Goal: Transaction & Acquisition: Register for event/course

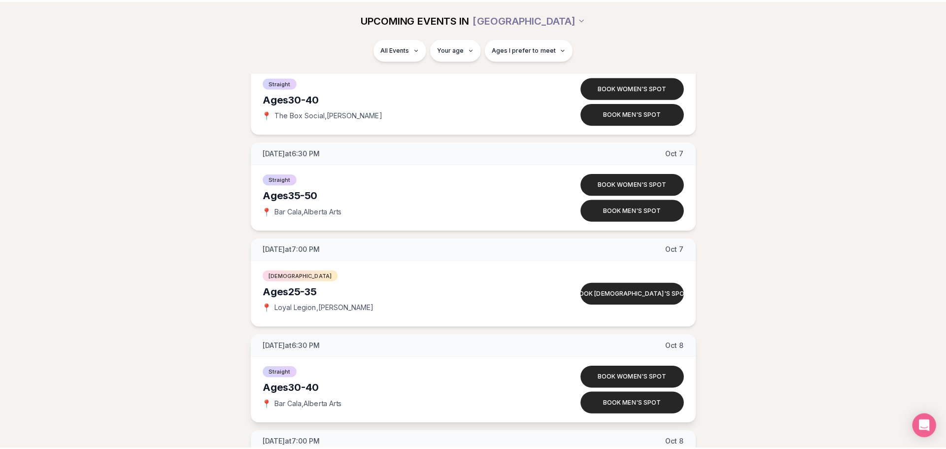
scroll to position [3583, 0]
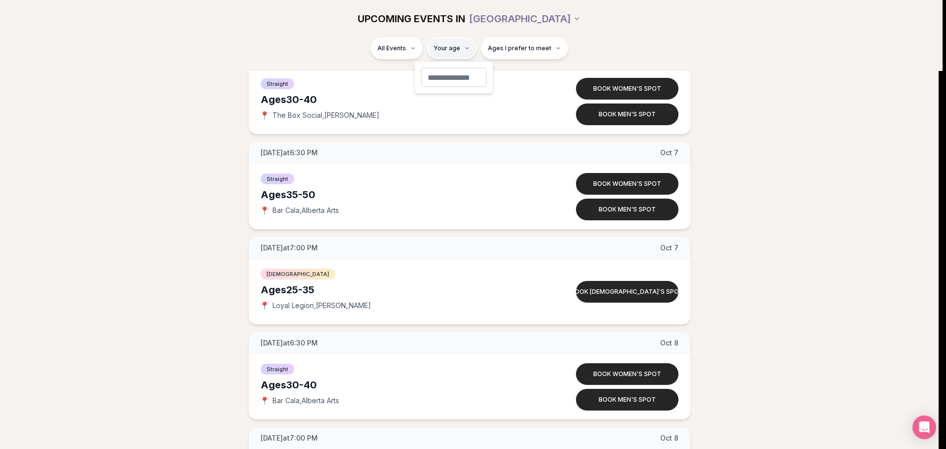
type input "**"
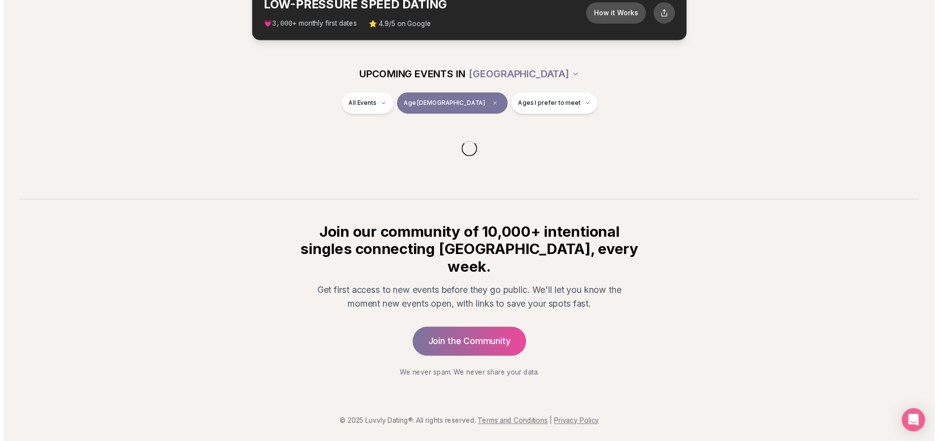
scroll to position [49, 0]
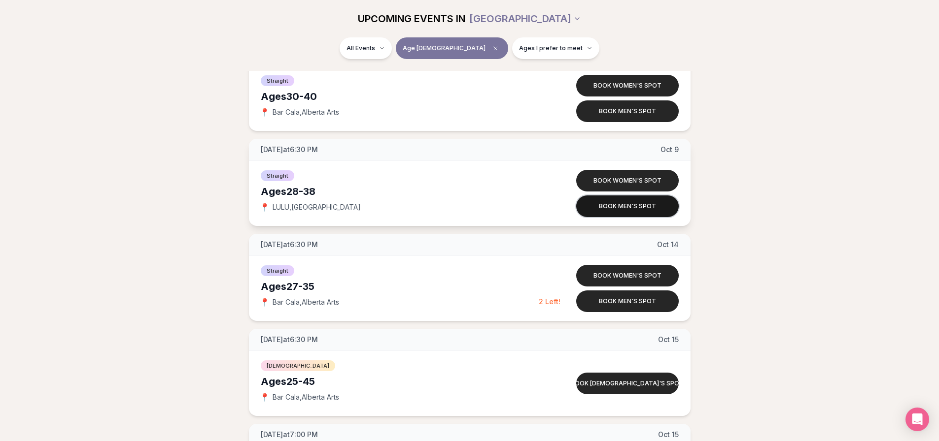
scroll to position [2266, 0]
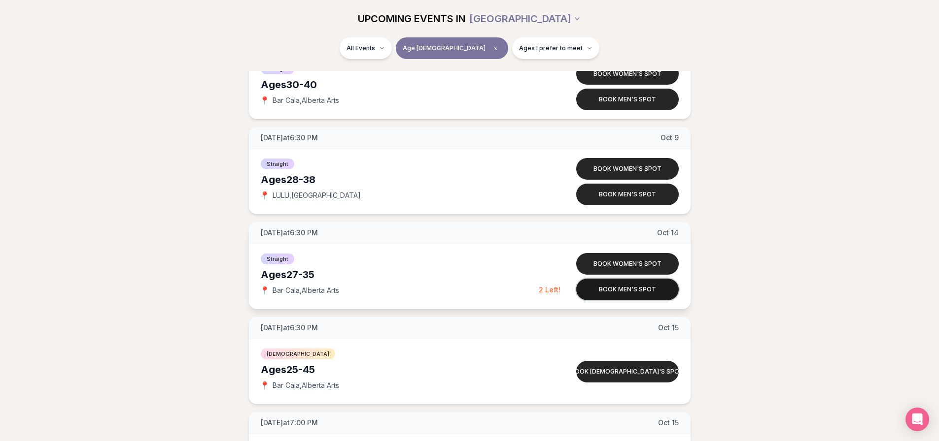
click at [633, 295] on button "Book men's spot" at bounding box center [627, 290] width 102 height 22
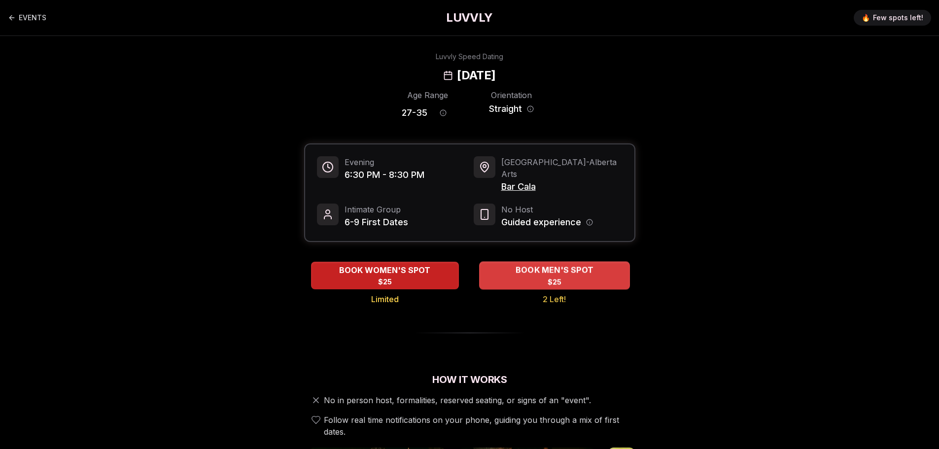
click at [545, 264] on span "BOOK MEN'S SPOT" at bounding box center [554, 270] width 82 height 12
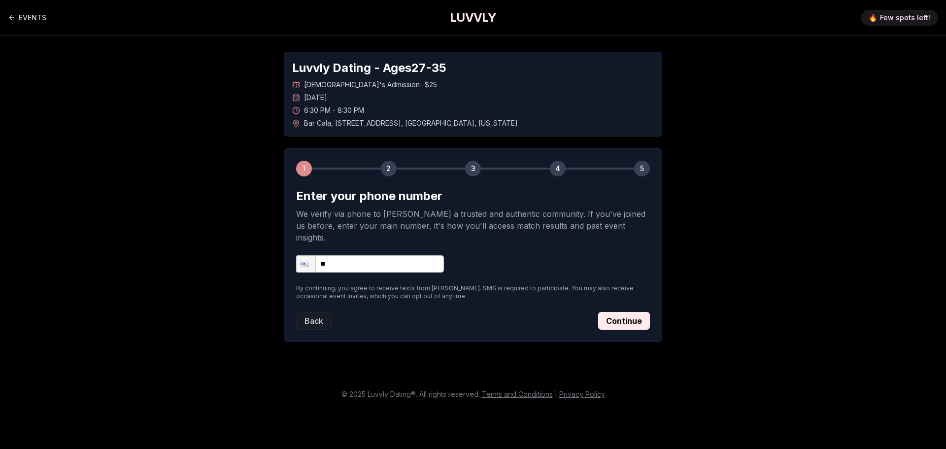
click at [354, 255] on input "**" at bounding box center [370, 263] width 148 height 17
type input "**********"
click at [612, 312] on button "Continue" at bounding box center [624, 321] width 52 height 18
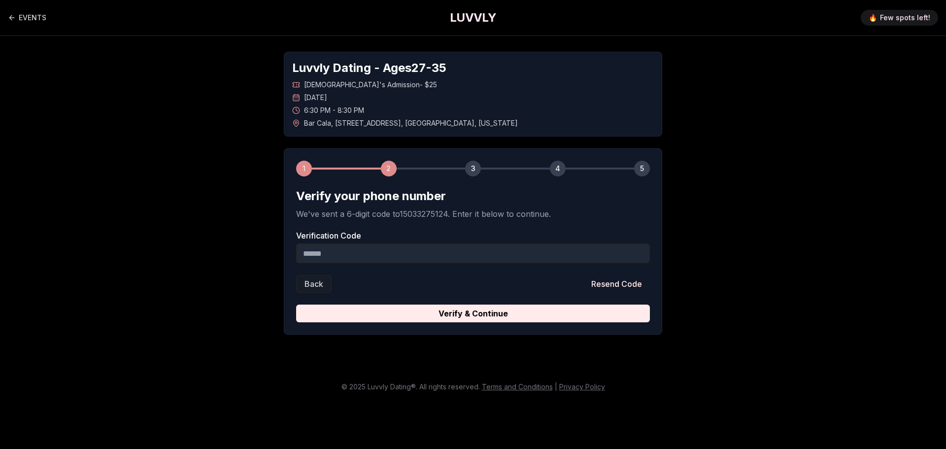
click at [358, 251] on input "Verification Code" at bounding box center [473, 253] width 354 height 20
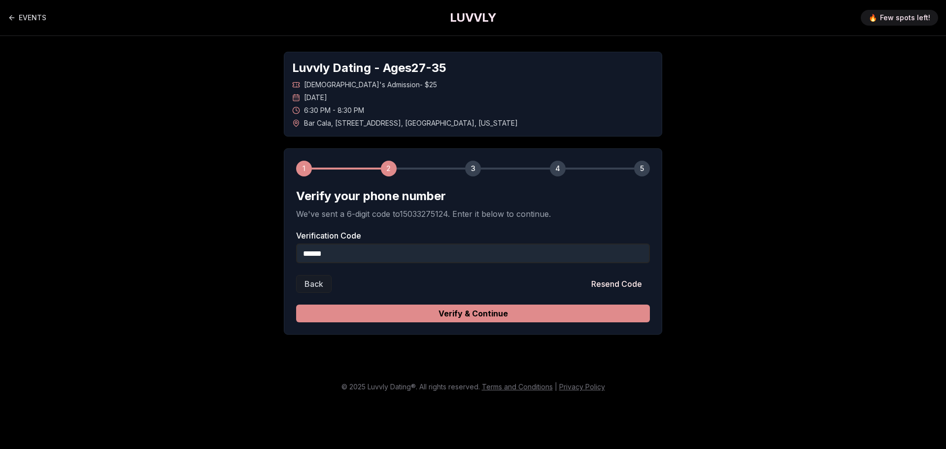
type input "******"
click at [542, 311] on button "Verify & Continue" at bounding box center [473, 313] width 354 height 18
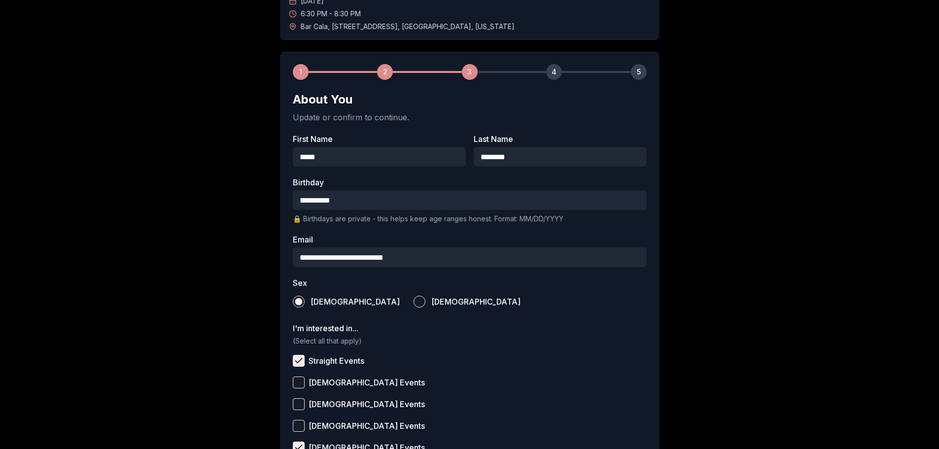
scroll to position [294, 0]
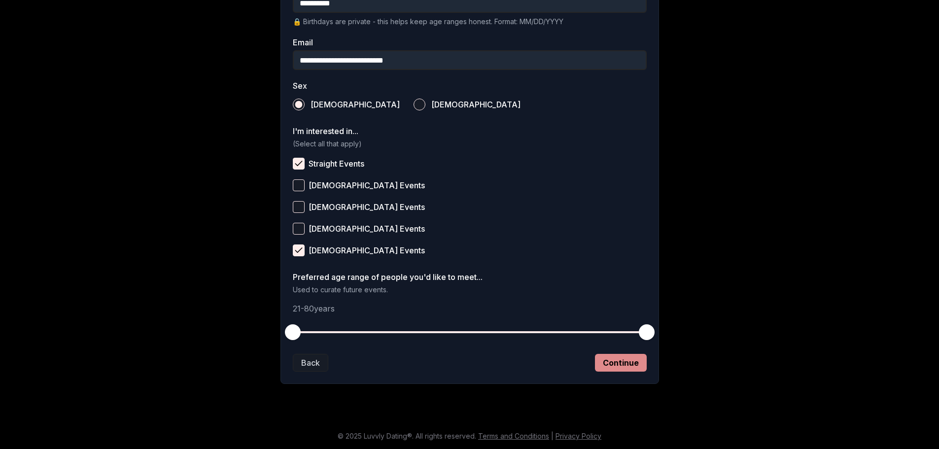
click at [617, 367] on button "Continue" at bounding box center [621, 363] width 52 height 18
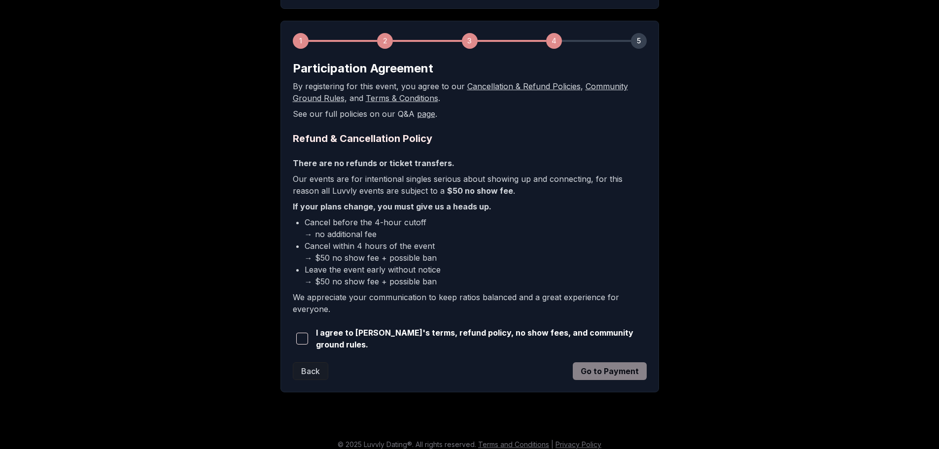
scroll to position [134, 0]
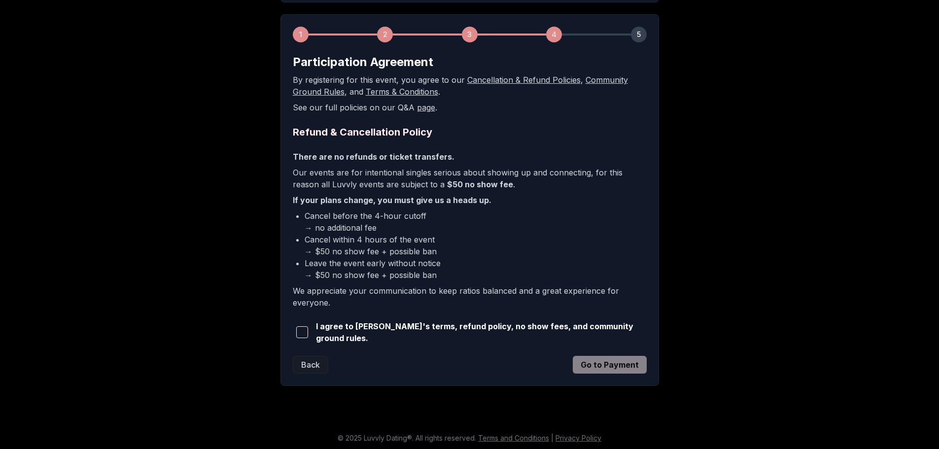
click at [308, 328] on span "button" at bounding box center [302, 332] width 12 height 12
click at [614, 368] on button "Go to Payment" at bounding box center [610, 365] width 74 height 18
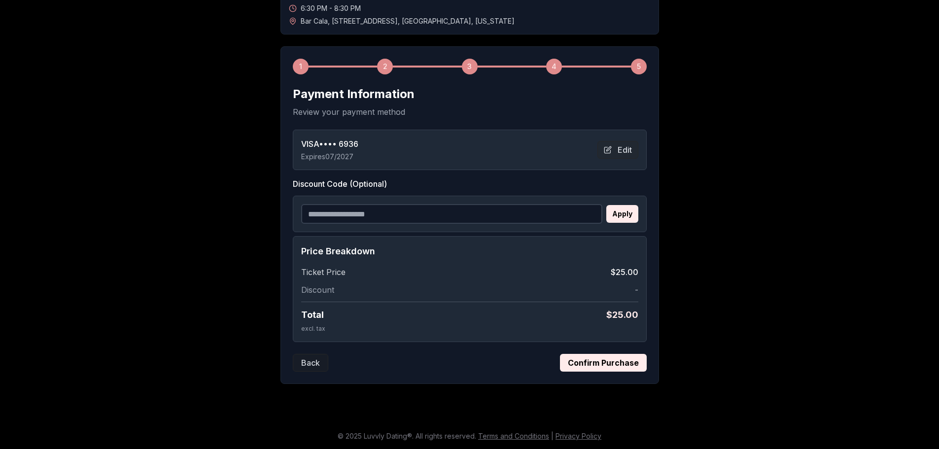
scroll to position [102, 0]
click at [579, 368] on button "Confirm Purchase" at bounding box center [603, 363] width 87 height 18
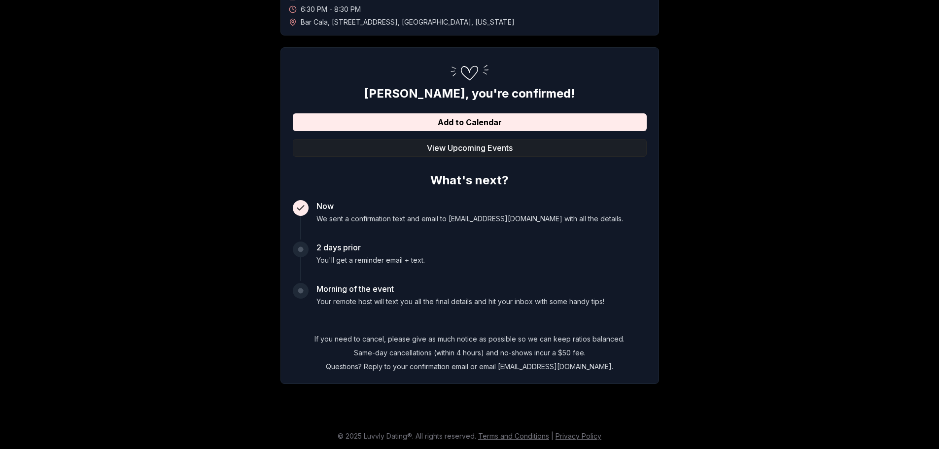
click at [485, 148] on button "View Upcoming Events" at bounding box center [470, 148] width 354 height 18
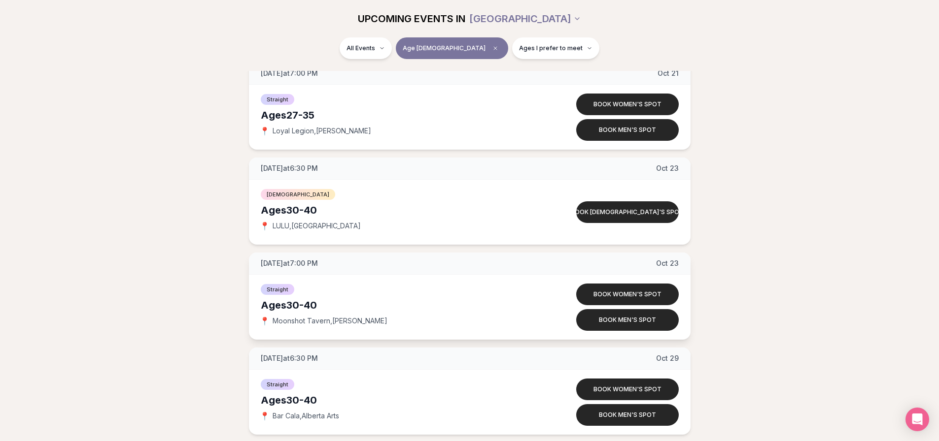
scroll to position [2852, 0]
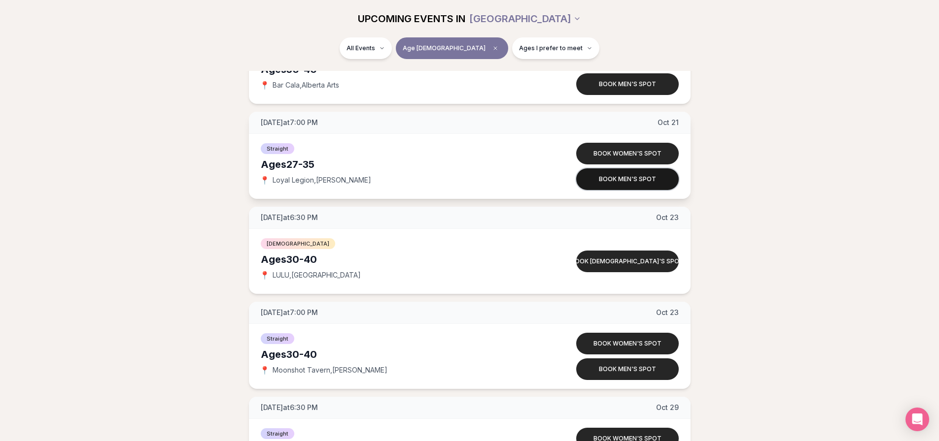
click at [615, 180] on button "Book men's spot" at bounding box center [627, 180] width 102 height 22
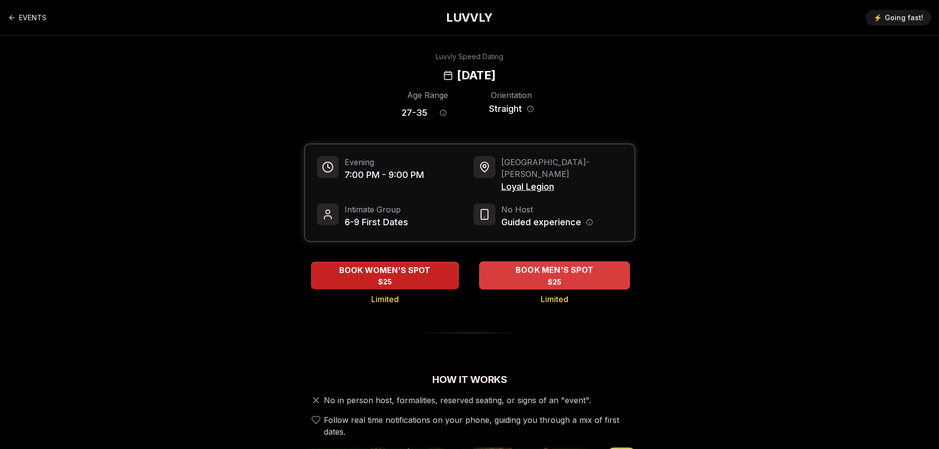
click at [549, 277] on span "$25" at bounding box center [554, 282] width 14 height 10
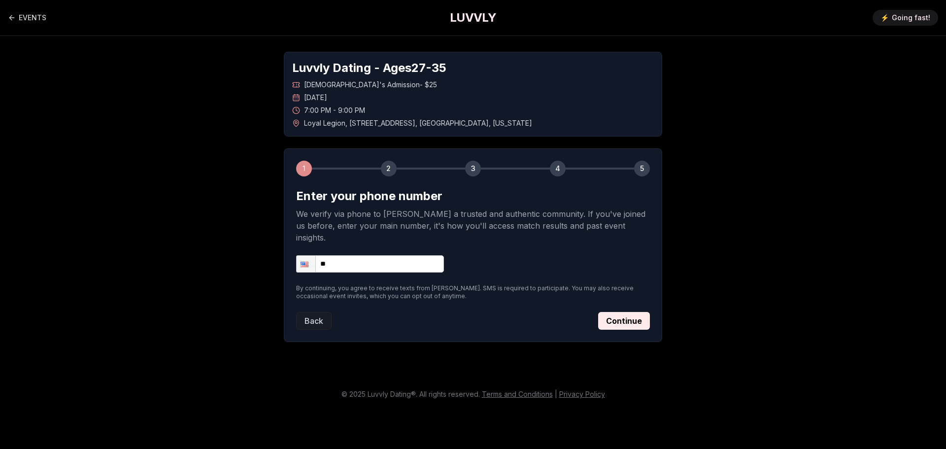
click at [409, 255] on input "**" at bounding box center [370, 263] width 148 height 17
type input "**********"
click at [614, 312] on button "Continue" at bounding box center [624, 321] width 52 height 18
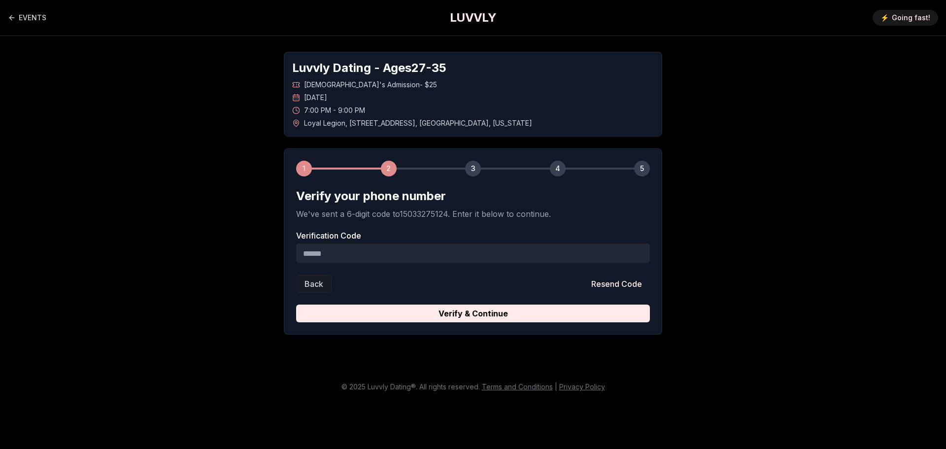
click at [378, 255] on input "Verification Code" at bounding box center [473, 253] width 354 height 20
type input "******"
click at [296, 304] on button "Verify & Continue" at bounding box center [473, 313] width 354 height 18
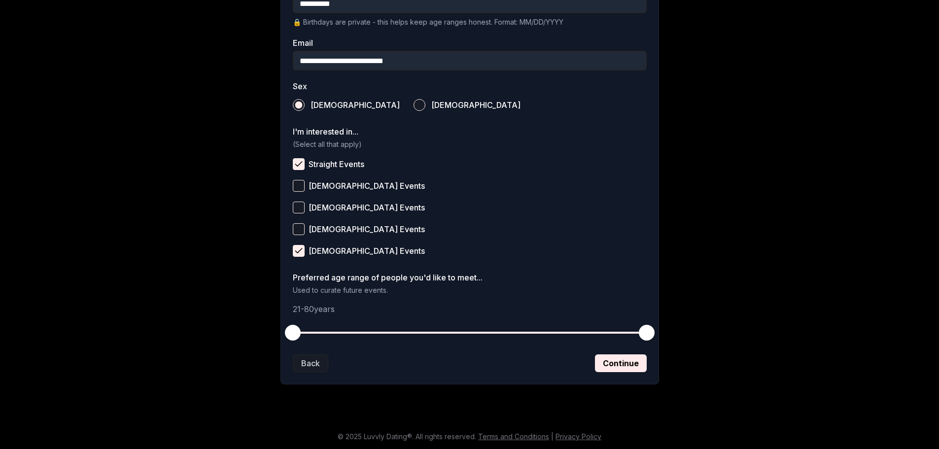
scroll to position [294, 0]
click at [620, 365] on button "Continue" at bounding box center [621, 363] width 52 height 18
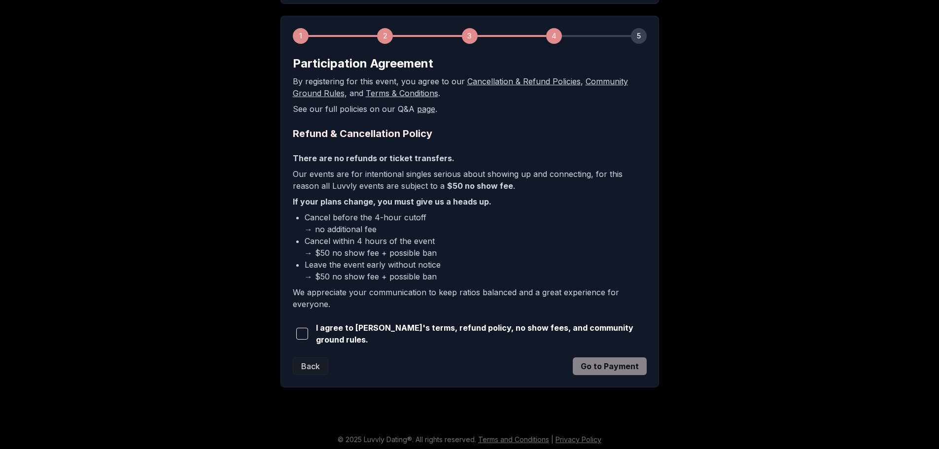
scroll to position [134, 0]
drag, startPoint x: 309, startPoint y: 326, endPoint x: 332, endPoint y: 326, distance: 22.7
click at [308, 326] on span "button" at bounding box center [302, 332] width 12 height 12
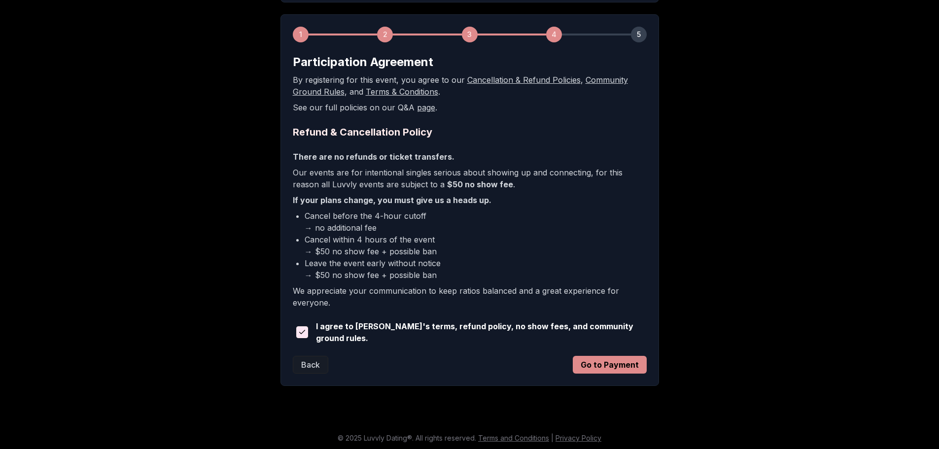
click at [611, 360] on button "Go to Payment" at bounding box center [610, 365] width 74 height 18
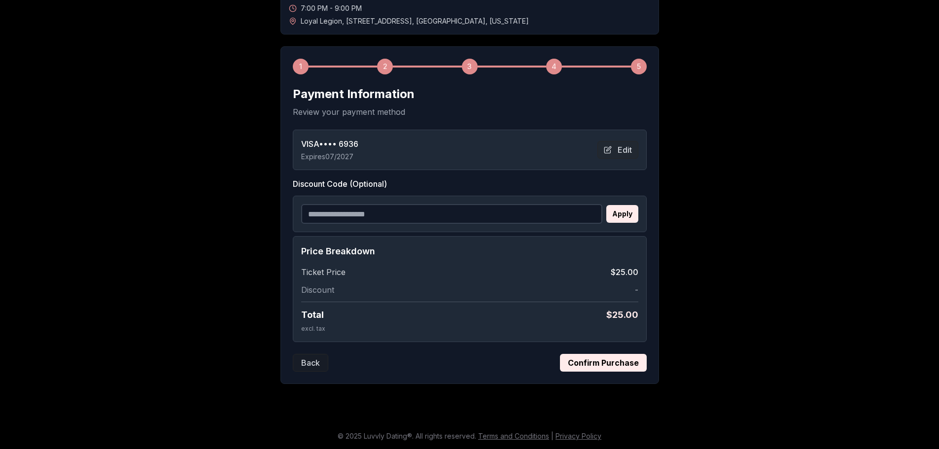
scroll to position [102, 0]
click at [617, 363] on button "Confirm Purchase" at bounding box center [603, 363] width 87 height 18
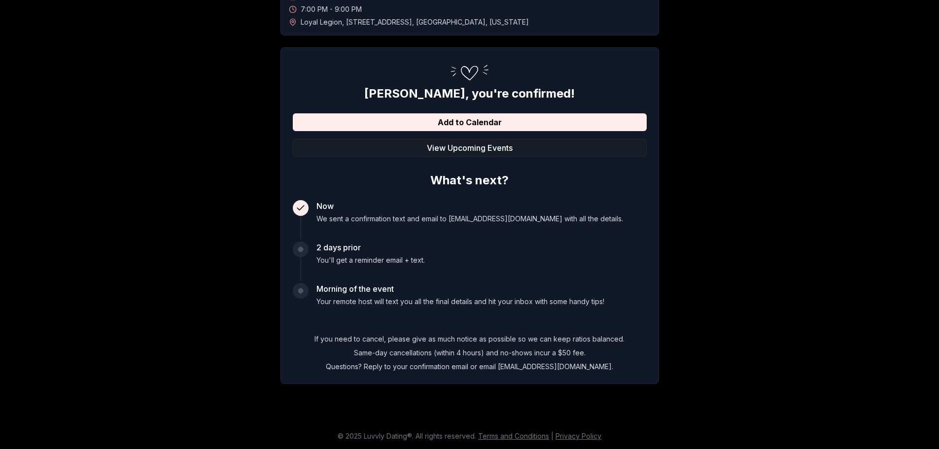
scroll to position [2, 0]
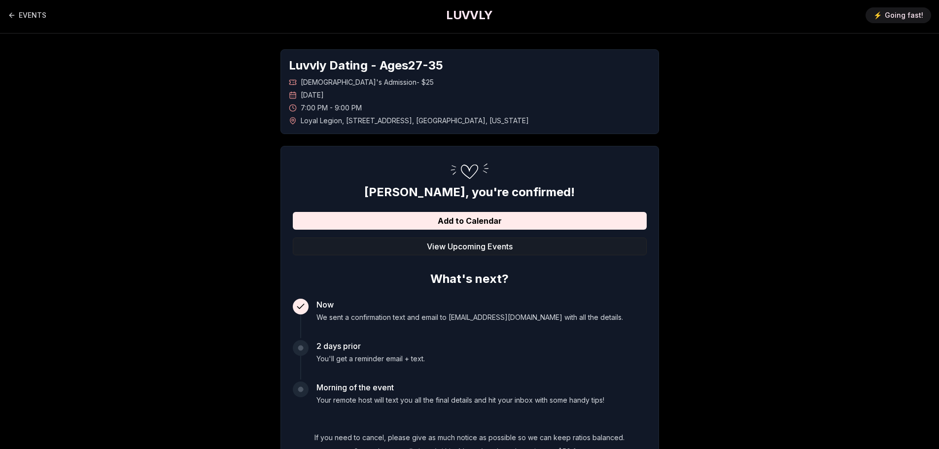
click at [459, 16] on h1 "LUVVLY" at bounding box center [469, 15] width 46 height 16
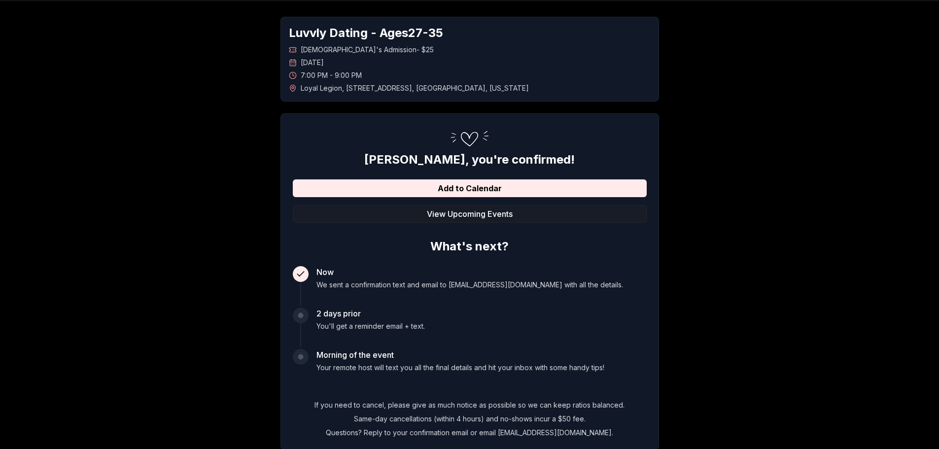
scroll to position [101, 0]
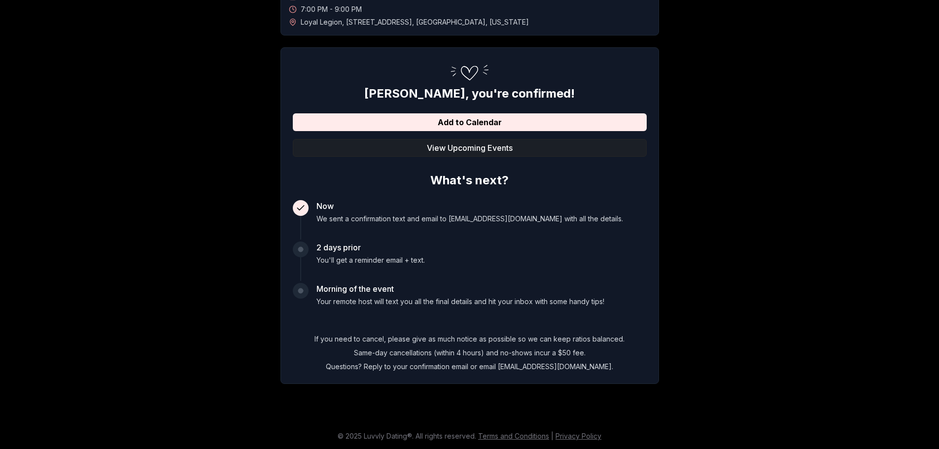
click at [440, 147] on button "View Upcoming Events" at bounding box center [470, 148] width 354 height 18
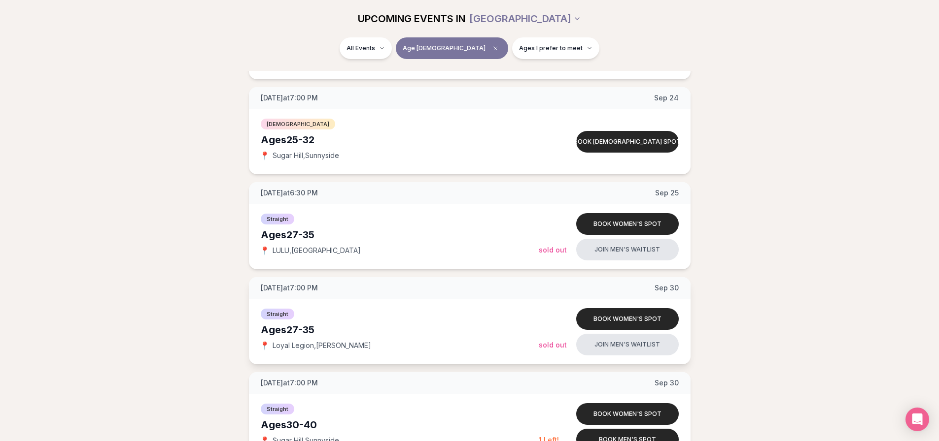
scroll to position [1429, 0]
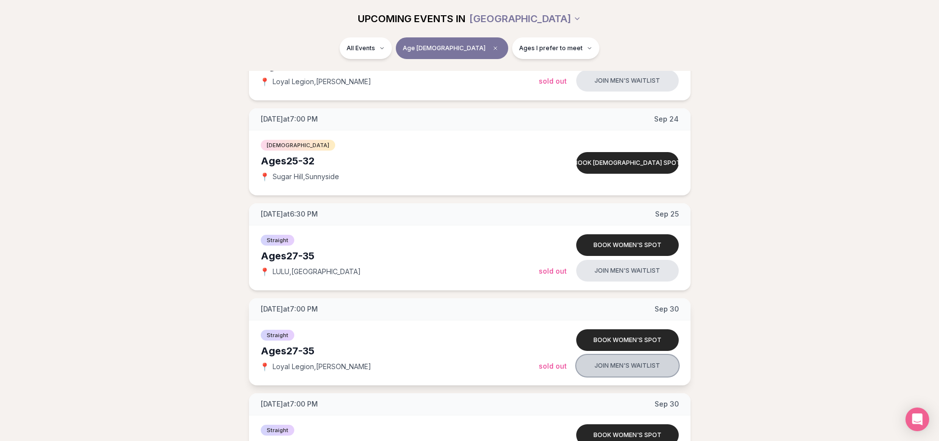
click at [594, 370] on button "Join men's waitlist" at bounding box center [627, 366] width 102 height 22
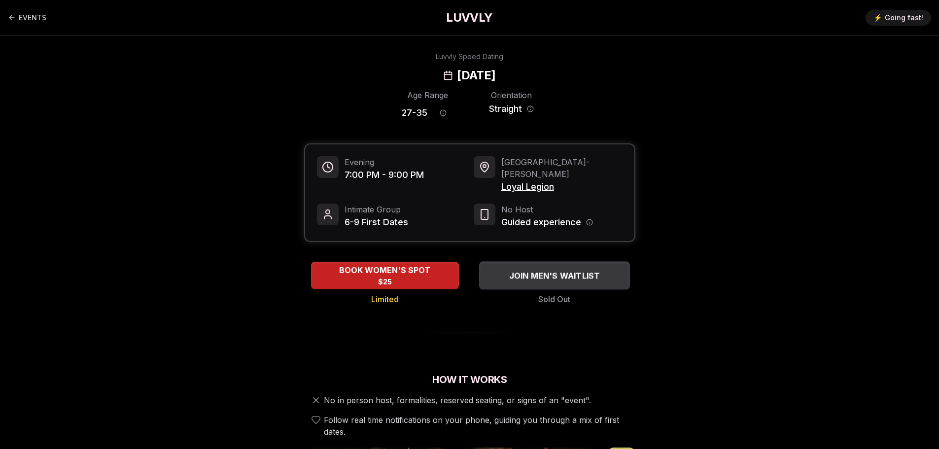
click at [537, 270] on span "JOIN MEN'S WAITLIST" at bounding box center [554, 276] width 95 height 12
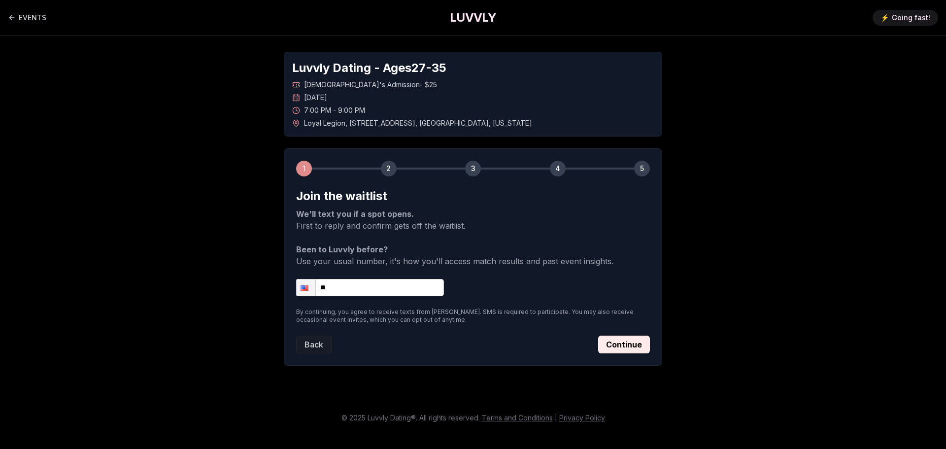
click at [424, 285] on input "**" at bounding box center [370, 287] width 148 height 17
type input "**********"
click at [631, 339] on button "Continue" at bounding box center [624, 345] width 52 height 18
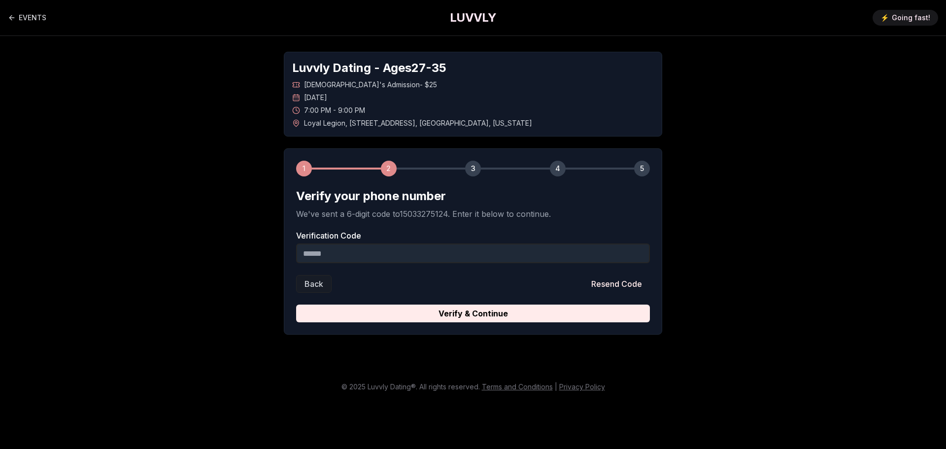
click at [497, 242] on div "Verification Code" at bounding box center [473, 248] width 354 height 32
click at [497, 250] on input "Verification Code" at bounding box center [473, 253] width 354 height 20
type input "******"
click at [296, 304] on button "Verify & Continue" at bounding box center [473, 313] width 354 height 18
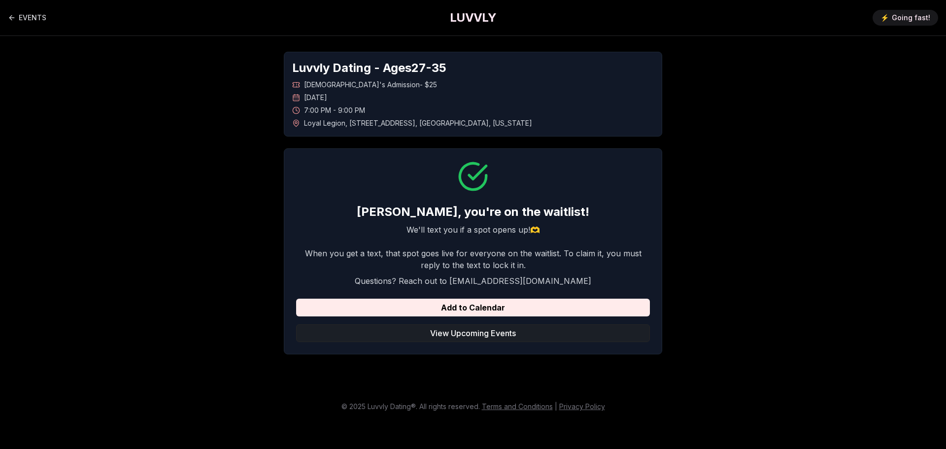
click at [492, 329] on button "View Upcoming Events" at bounding box center [473, 333] width 354 height 18
